Goal: Task Accomplishment & Management: Use online tool/utility

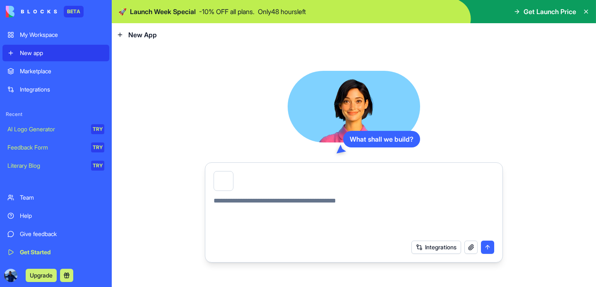
click at [491, 246] on button "submit" at bounding box center [487, 247] width 13 height 13
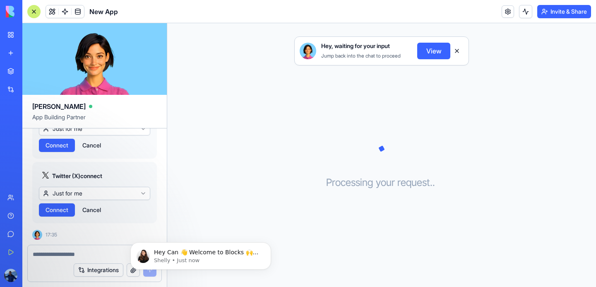
click at [94, 152] on button "Cancel" at bounding box center [91, 145] width 27 height 13
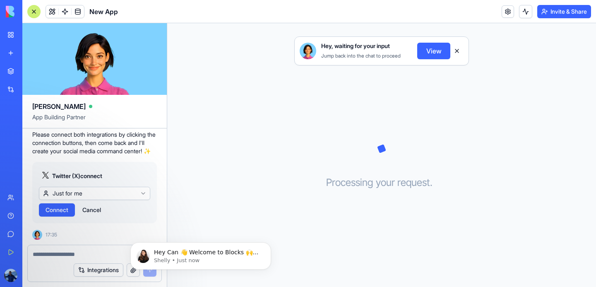
click at [94, 217] on button "Cancel" at bounding box center [91, 209] width 27 height 13
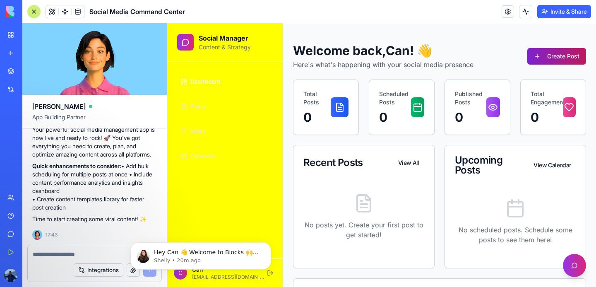
click at [539, 55] on button "Create Post" at bounding box center [556, 56] width 59 height 17
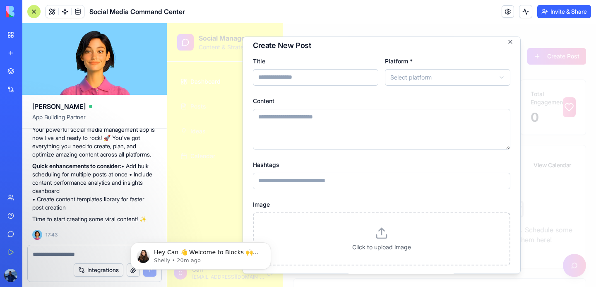
scroll to position [17, 0]
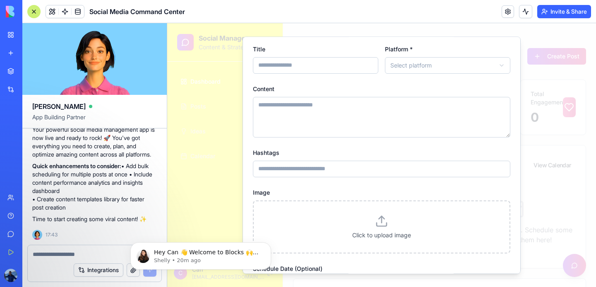
click at [472, 63] on body "Social Manager Content & Strategy Dashboard Posts Ideas Calendar C Can [EMAIL_A…" at bounding box center [381, 192] width 429 height 339
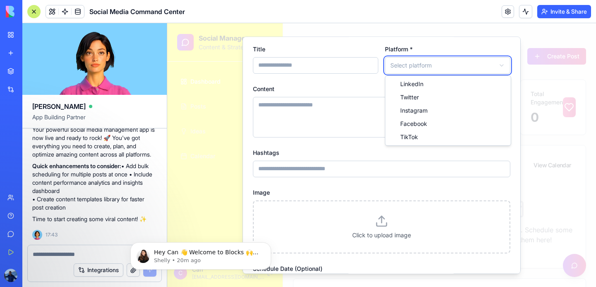
drag, startPoint x: 476, startPoint y: 63, endPoint x: 485, endPoint y: 60, distance: 9.0
click at [476, 63] on body "Social Manager Content & Strategy Dashboard Posts Ideas Calendar C Can [EMAIL_A…" at bounding box center [381, 192] width 429 height 339
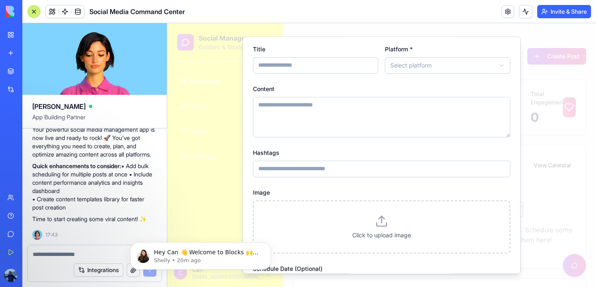
click at [223, 95] on div at bounding box center [381, 155] width 429 height 264
